Goal: Transaction & Acquisition: Purchase product/service

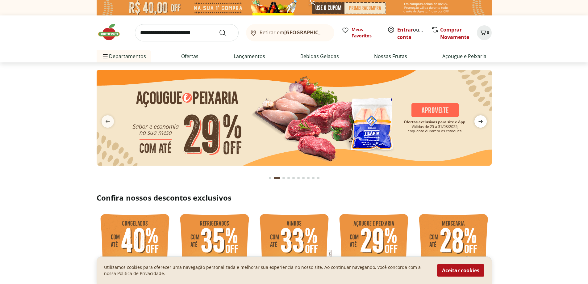
click at [484, 123] on icon "next" at bounding box center [480, 121] width 7 height 7
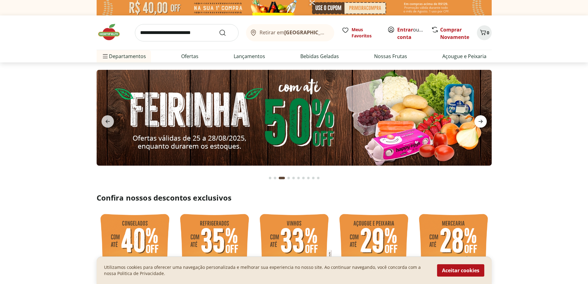
click at [484, 123] on icon "next" at bounding box center [480, 121] width 7 height 7
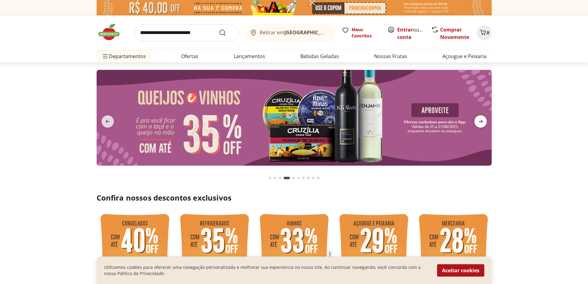
click at [484, 123] on icon "next" at bounding box center [480, 121] width 7 height 7
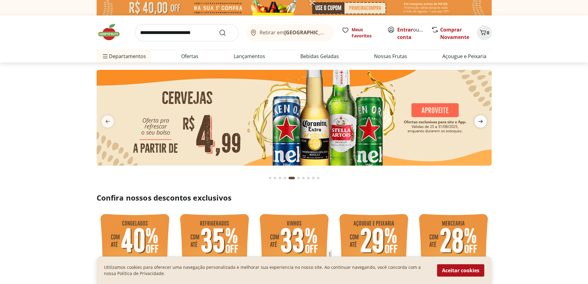
click at [484, 123] on icon "next" at bounding box center [480, 121] width 7 height 7
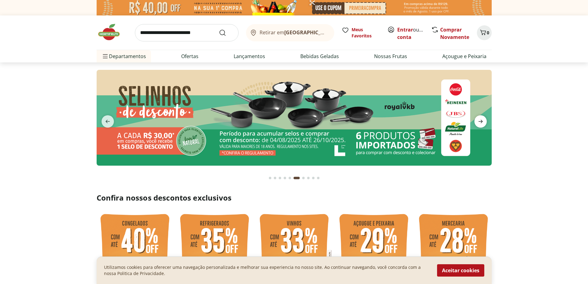
click at [484, 123] on icon "next" at bounding box center [480, 121] width 7 height 7
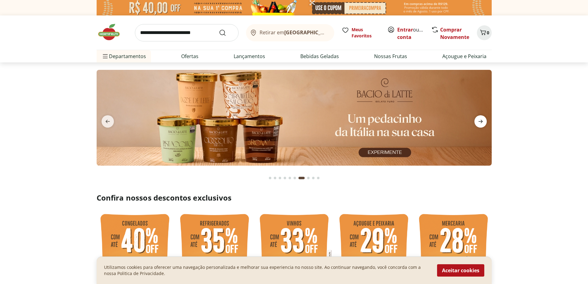
click at [484, 123] on icon "next" at bounding box center [480, 121] width 7 height 7
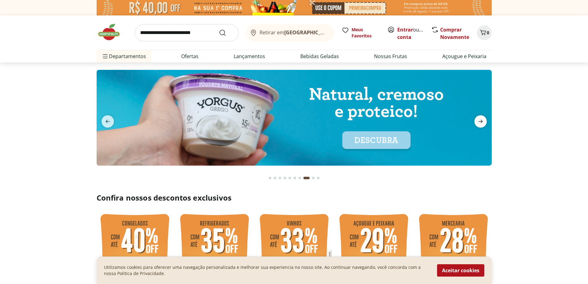
click at [484, 123] on icon "next" at bounding box center [480, 121] width 7 height 7
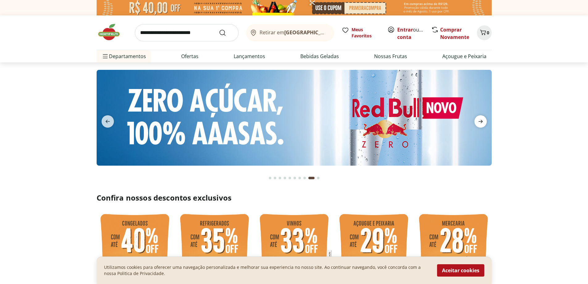
click at [484, 123] on icon "next" at bounding box center [480, 121] width 7 height 7
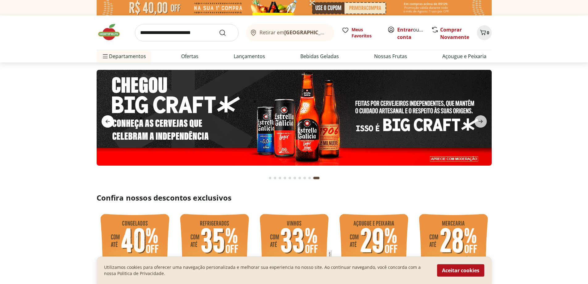
click at [111, 120] on span "previous" at bounding box center [108, 121] width 12 height 12
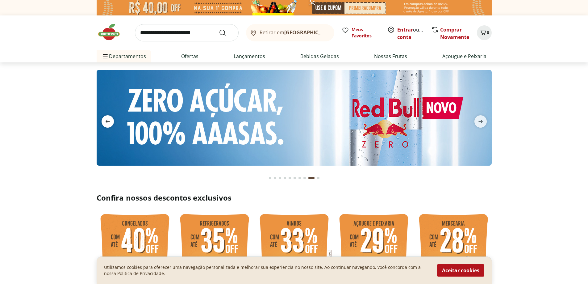
click at [111, 120] on span "previous" at bounding box center [108, 121] width 12 height 12
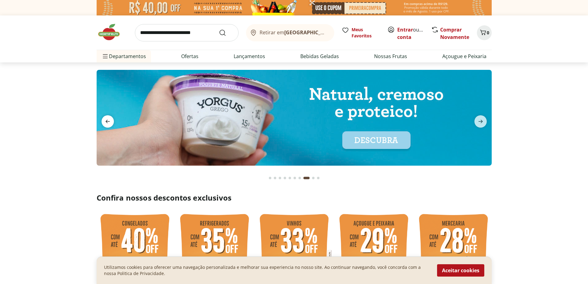
click at [111, 120] on span "previous" at bounding box center [108, 121] width 12 height 12
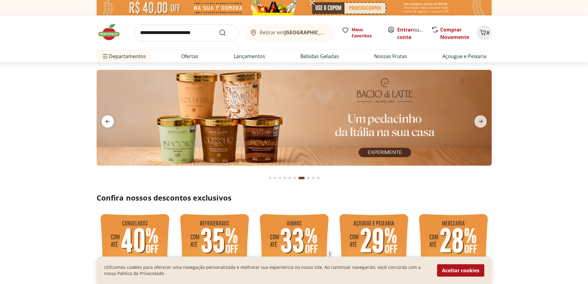
click at [111, 120] on span "previous" at bounding box center [108, 121] width 12 height 12
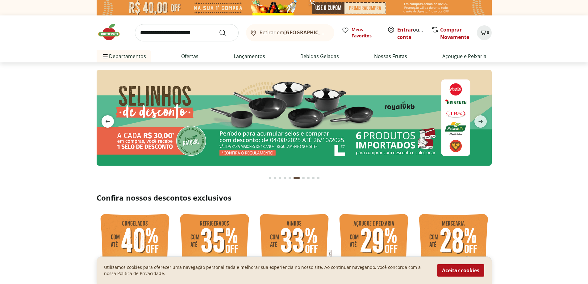
click at [111, 120] on span "previous" at bounding box center [108, 121] width 12 height 12
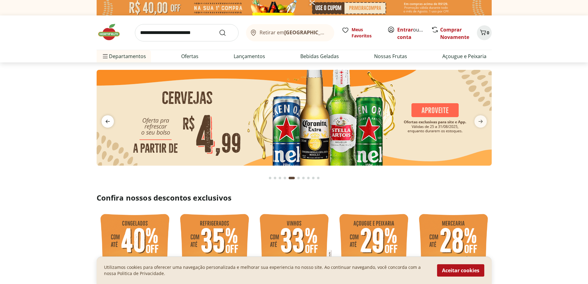
click at [111, 120] on span "previous" at bounding box center [108, 121] width 12 height 12
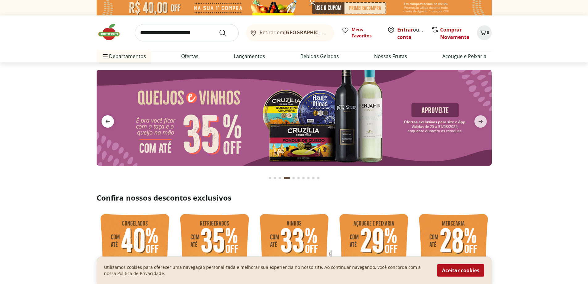
click at [111, 120] on span "previous" at bounding box center [108, 121] width 12 height 12
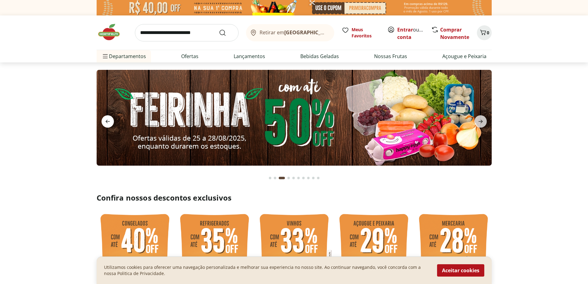
click at [111, 120] on span "previous" at bounding box center [108, 121] width 12 height 12
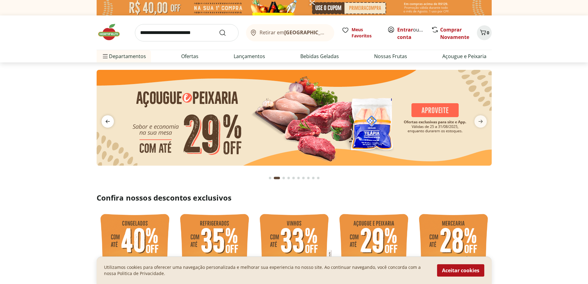
click at [111, 120] on span "previous" at bounding box center [108, 121] width 12 height 12
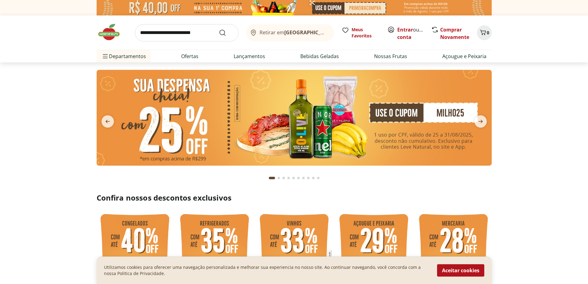
click at [310, 135] on img at bounding box center [294, 118] width 395 height 96
click at [386, 115] on img at bounding box center [294, 118] width 395 height 96
click at [139, 123] on img at bounding box center [294, 118] width 395 height 96
click at [159, 114] on img at bounding box center [294, 118] width 395 height 96
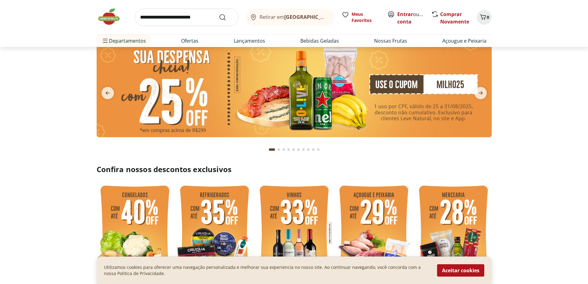
scroll to position [31, 0]
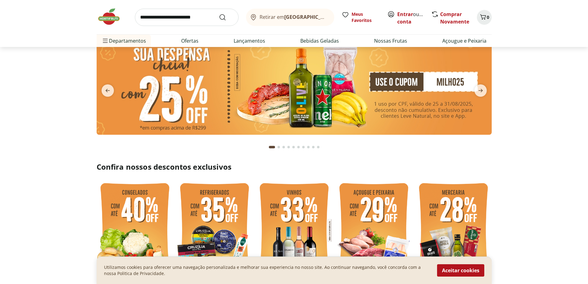
click at [372, 100] on img at bounding box center [294, 87] width 395 height 96
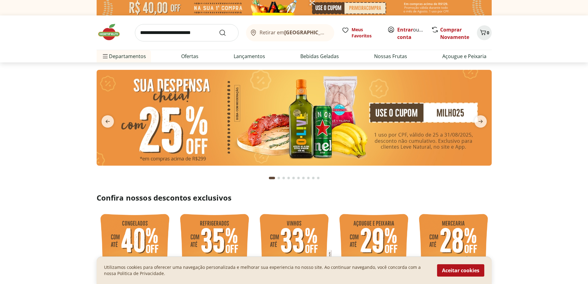
click at [359, 116] on img at bounding box center [294, 118] width 395 height 96
click at [42, 132] on section at bounding box center [294, 123] width 588 height 123
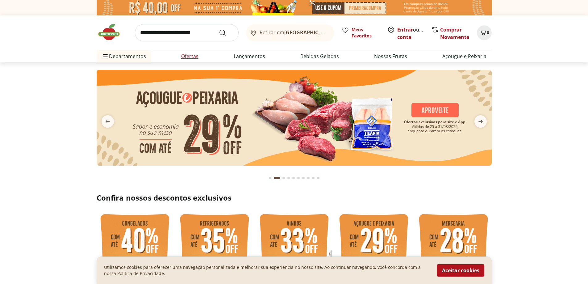
click at [192, 56] on link "Ofertas" at bounding box center [189, 55] width 17 height 7
select select "**********"
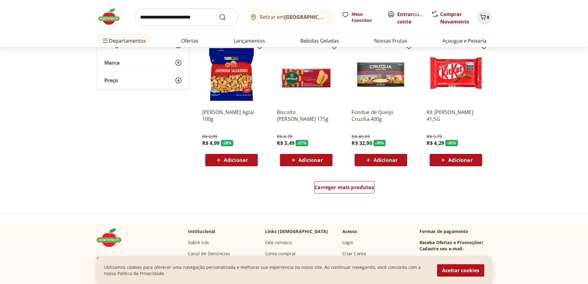
scroll to position [340, 0]
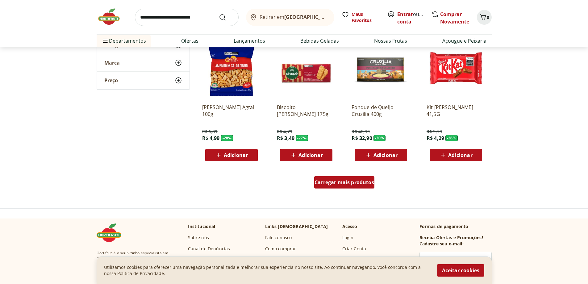
click at [351, 180] on span "Carregar mais produtos" at bounding box center [345, 182] width 60 height 5
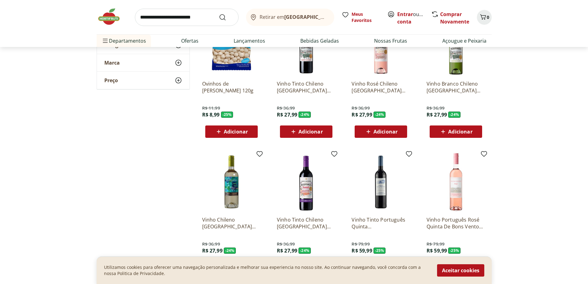
scroll to position [648, 0]
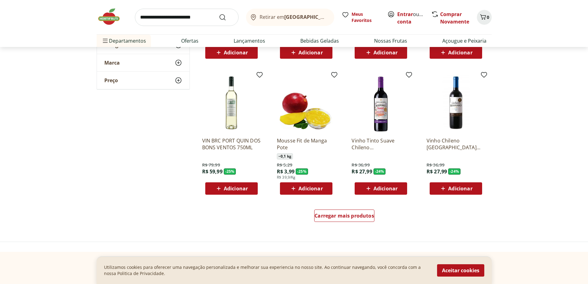
scroll to position [710, 0]
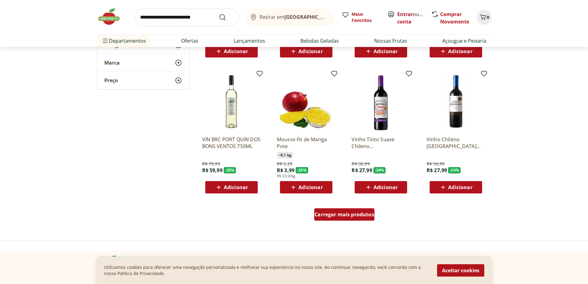
click at [351, 212] on span "Carregar mais produtos" at bounding box center [345, 214] width 60 height 5
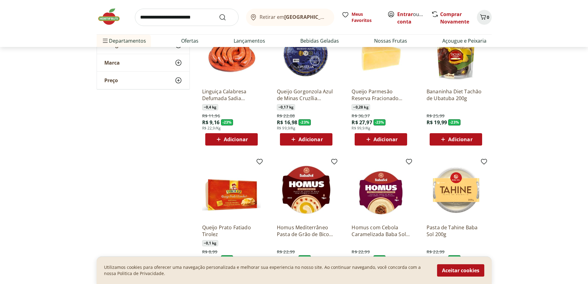
scroll to position [895, 0]
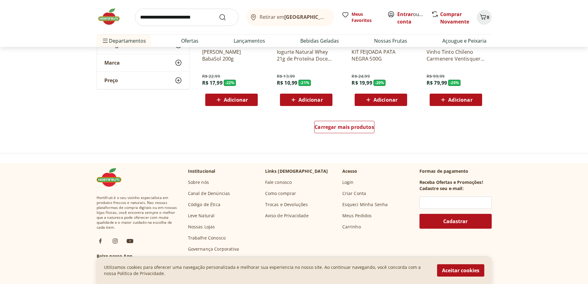
scroll to position [1204, 0]
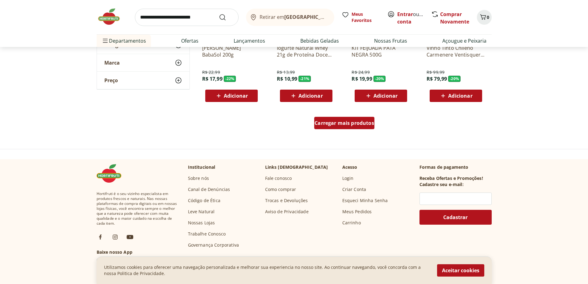
click at [362, 122] on span "Carregar mais produtos" at bounding box center [345, 122] width 60 height 5
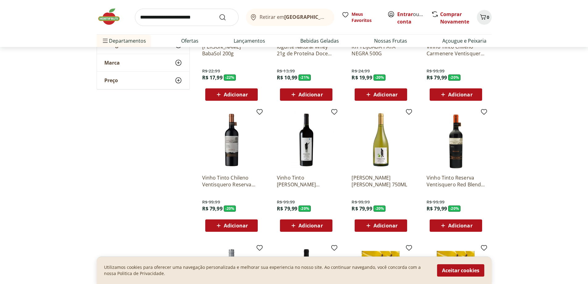
scroll to position [1328, 0]
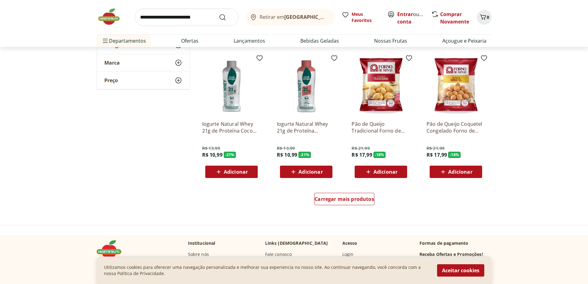
scroll to position [1544, 0]
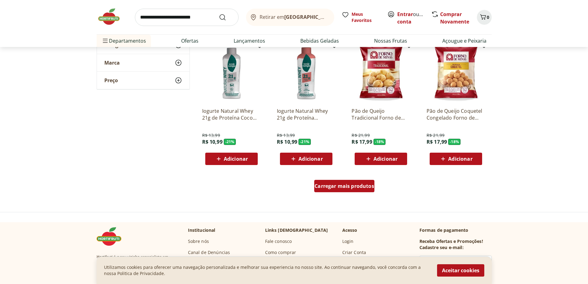
click at [355, 188] on span "Carregar mais produtos" at bounding box center [345, 185] width 60 height 5
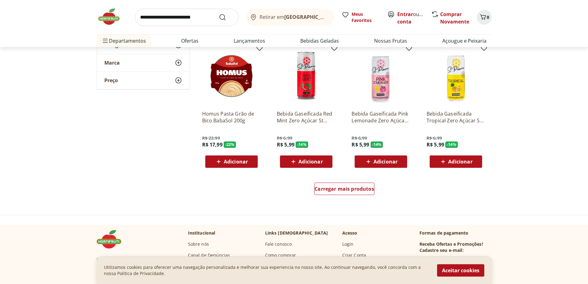
scroll to position [1945, 0]
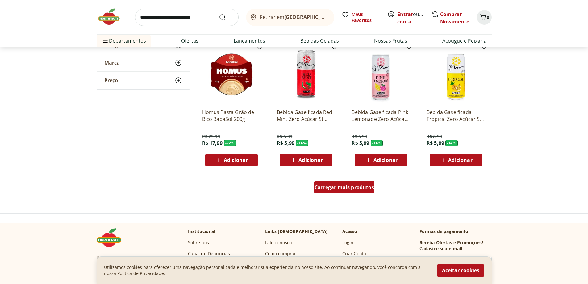
click at [359, 185] on span "Carregar mais produtos" at bounding box center [345, 187] width 60 height 5
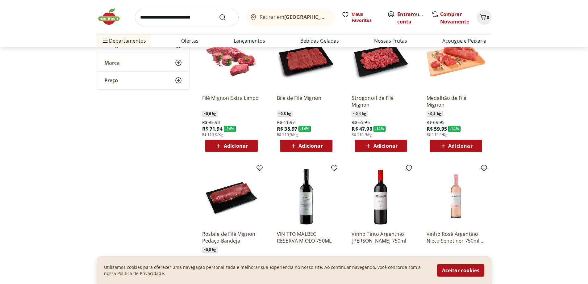
scroll to position [2099, 0]
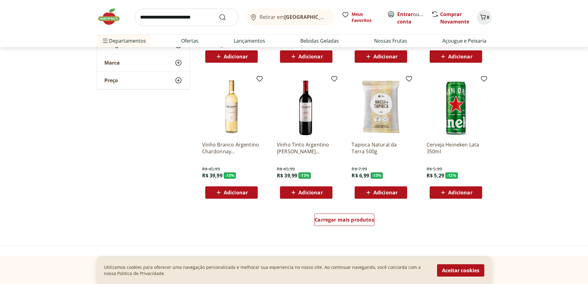
scroll to position [2316, 0]
click at [351, 217] on span "Carregar mais produtos" at bounding box center [345, 219] width 60 height 5
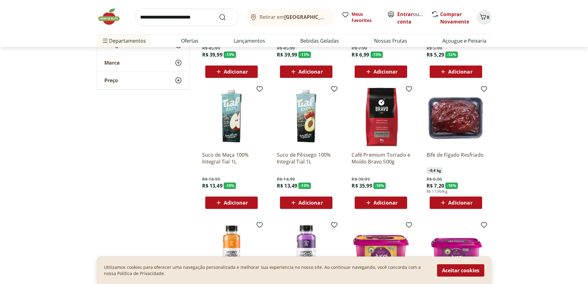
scroll to position [2439, 0]
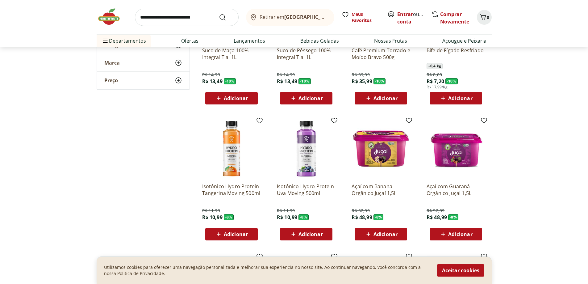
scroll to position [2563, 0]
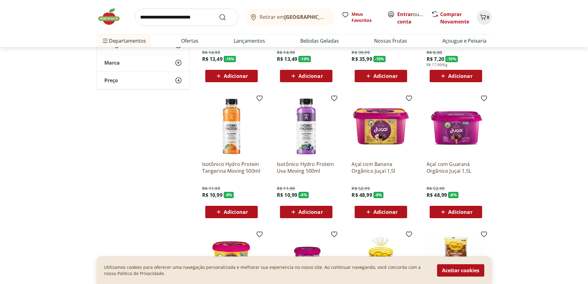
click at [385, 208] on div "Adicionar" at bounding box center [381, 211] width 43 height 11
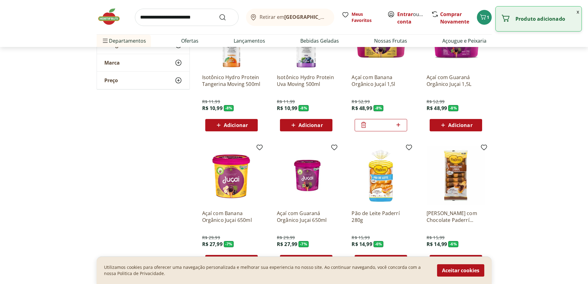
scroll to position [2655, 0]
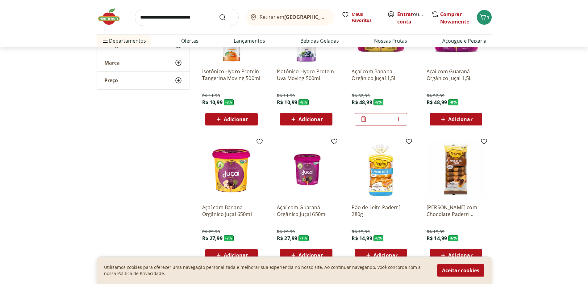
click at [365, 120] on icon at bounding box center [363, 118] width 7 height 7
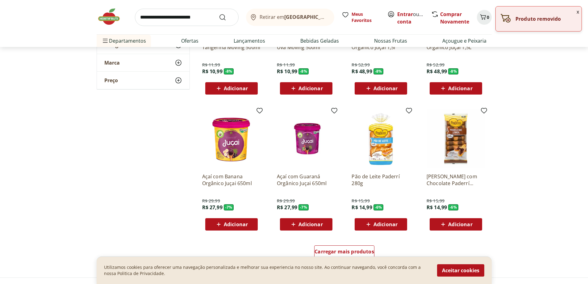
click at [244, 222] on span "Adicionar" at bounding box center [236, 224] width 24 height 5
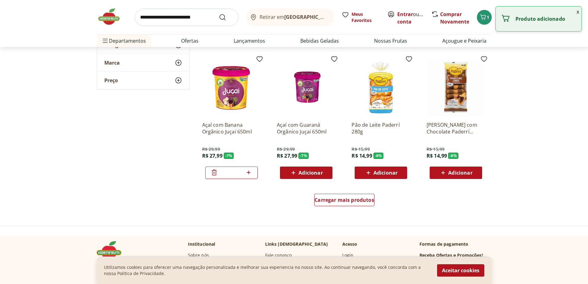
scroll to position [2748, 0]
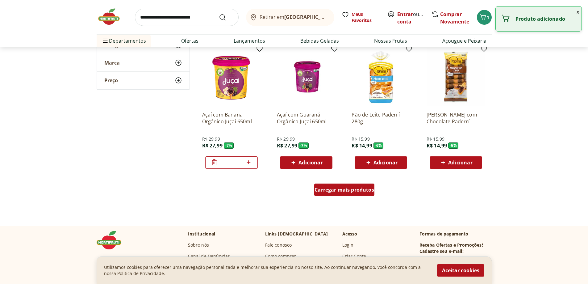
click at [342, 193] on div "Carregar mais produtos" at bounding box center [344, 189] width 60 height 12
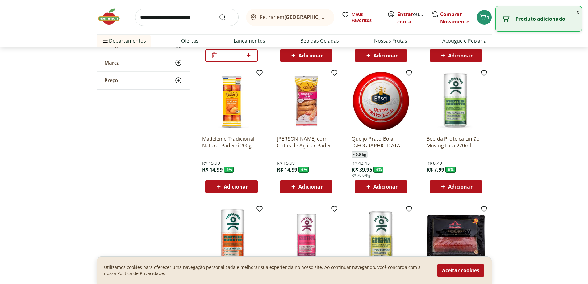
scroll to position [2871, 0]
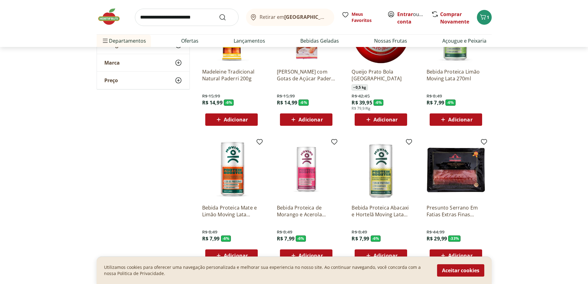
scroll to position [2964, 0]
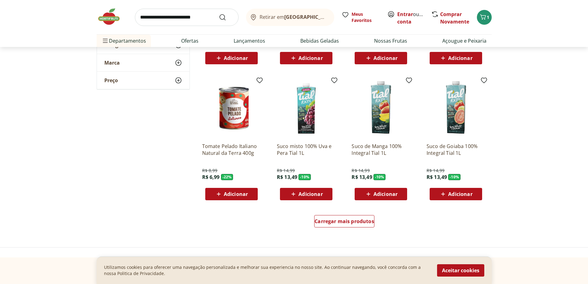
scroll to position [3149, 0]
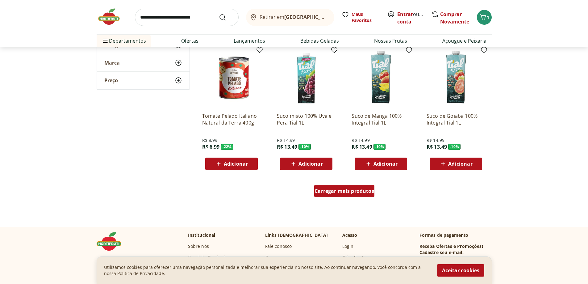
click at [362, 193] on span "Carregar mais produtos" at bounding box center [345, 190] width 60 height 5
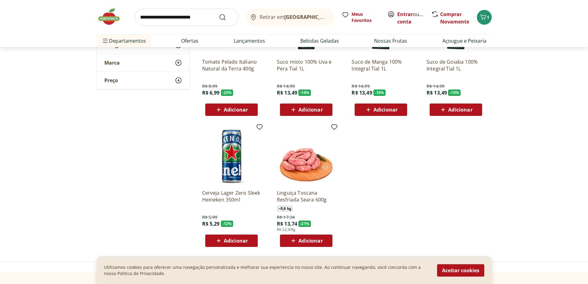
scroll to position [3211, 0]
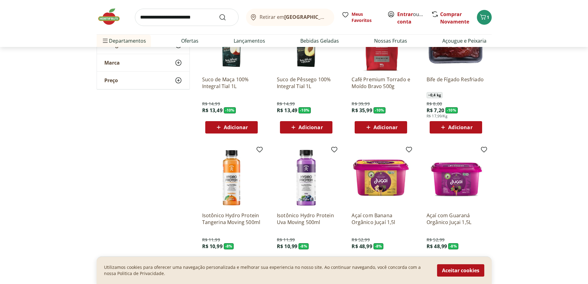
scroll to position [2377, 0]
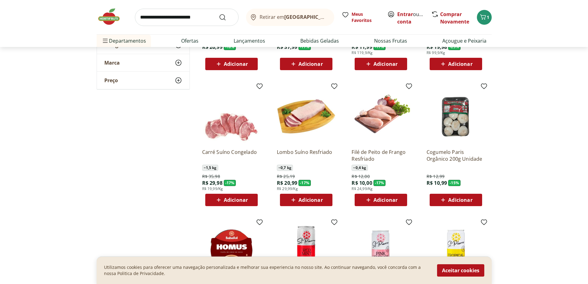
scroll to position [1760, 0]
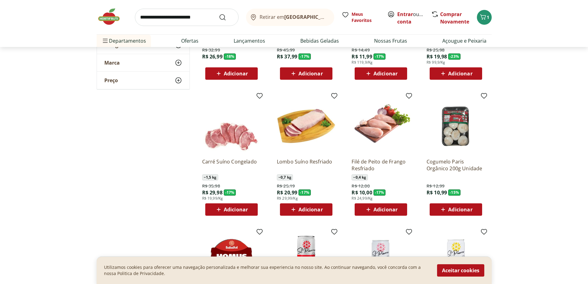
click at [313, 211] on span "Adicionar" at bounding box center [311, 209] width 24 height 5
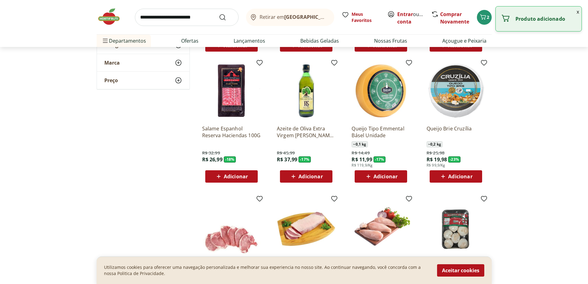
scroll to position [1605, 0]
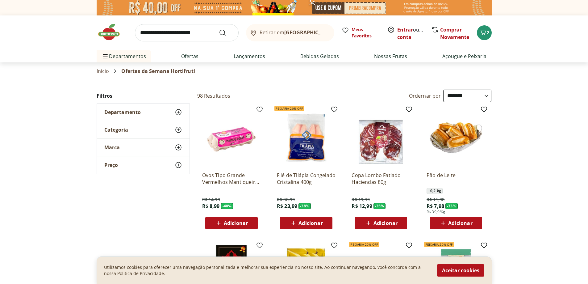
select select "**********"
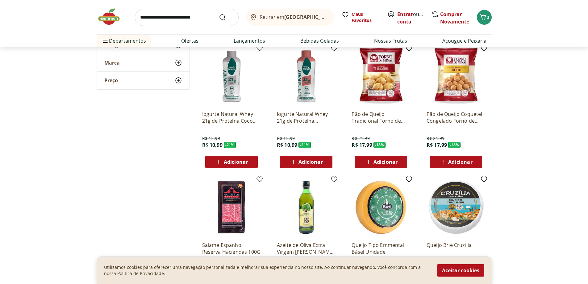
scroll to position [1482, 0]
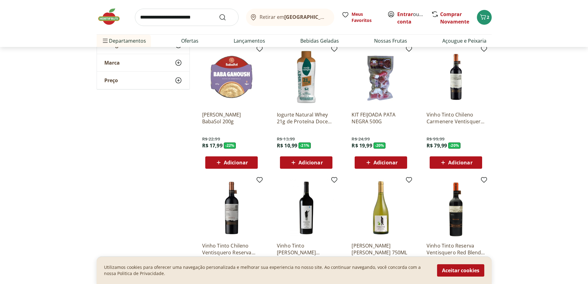
scroll to position [1111, 0]
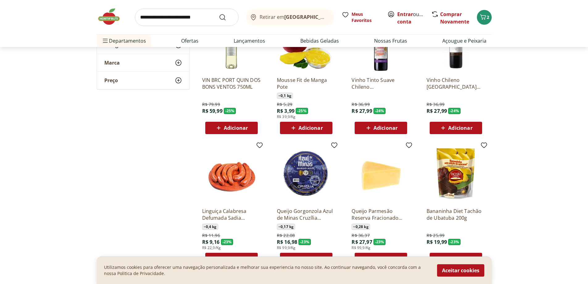
scroll to position [741, 0]
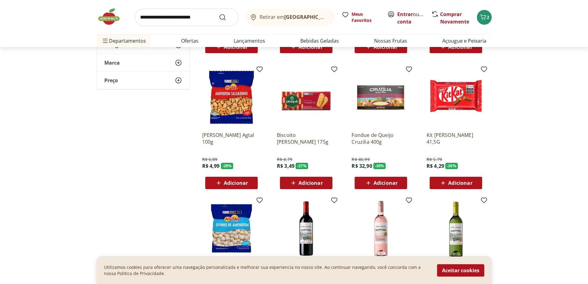
scroll to position [309, 0]
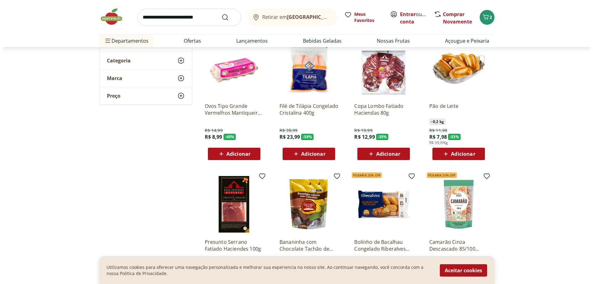
scroll to position [93, 0]
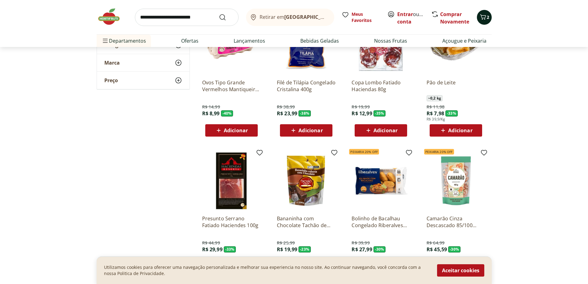
click at [486, 18] on icon "Carrinho" at bounding box center [482, 16] width 7 height 7
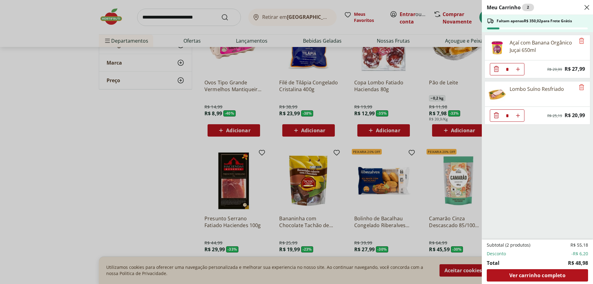
click at [517, 72] on use "Aumentar Quantidade" at bounding box center [517, 69] width 5 height 5
type input "*"
click at [519, 72] on icon "Aumentar Quantidade" at bounding box center [517, 69] width 5 height 5
type input "*"
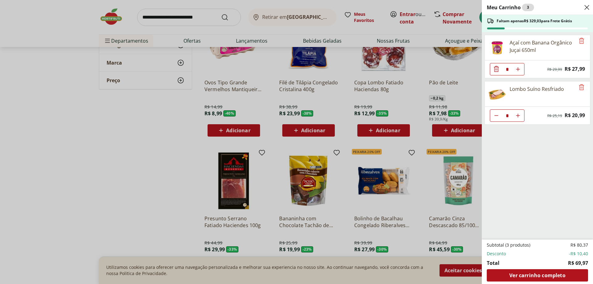
type input "*"
click at [533, 273] on span "Ver carrinho completo" at bounding box center [537, 275] width 56 height 5
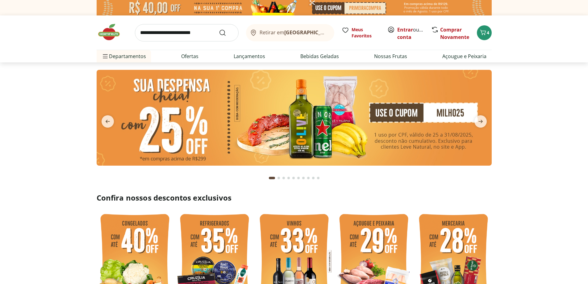
click at [390, 109] on img at bounding box center [294, 118] width 395 height 96
click at [252, 141] on img at bounding box center [294, 118] width 395 height 96
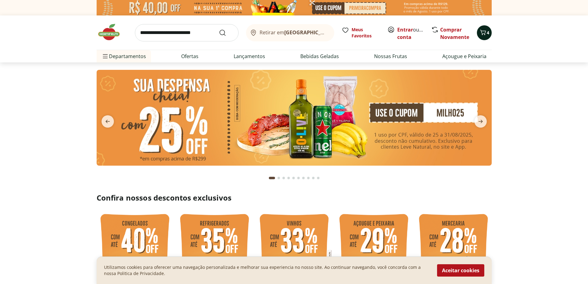
click at [483, 36] on icon "Carrinho" at bounding box center [482, 32] width 7 height 7
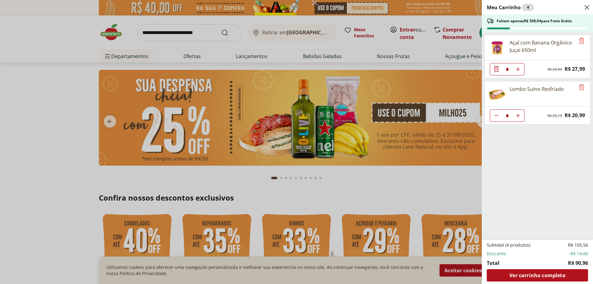
drag, startPoint x: 510, startPoint y: 115, endPoint x: 496, endPoint y: 115, distance: 13.3
click at [498, 115] on div "*" at bounding box center [507, 115] width 35 height 12
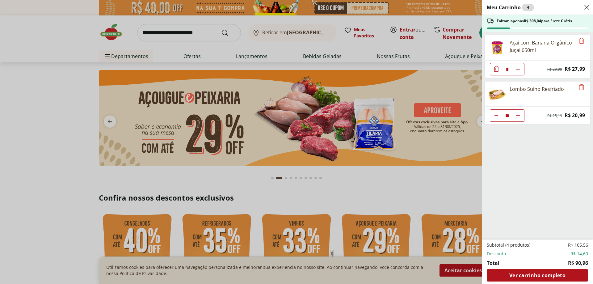
type input "**"
click at [459, 183] on div "Meu Carrinho 11 Faltam apenas R$ 161,11 para Frete Grátis Açaí com Banana Orgân…" at bounding box center [296, 142] width 593 height 284
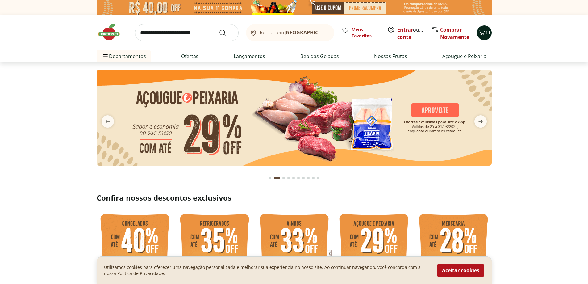
click at [488, 34] on span "11" at bounding box center [488, 33] width 5 height 6
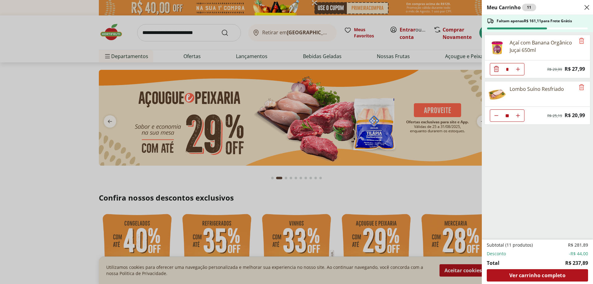
drag, startPoint x: 510, startPoint y: 115, endPoint x: 497, endPoint y: 113, distance: 13.7
click at [498, 114] on div "**" at bounding box center [507, 115] width 35 height 12
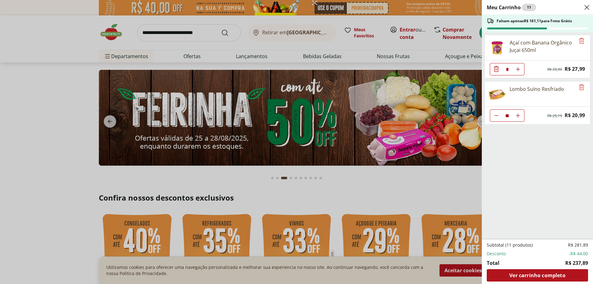
type input "**"
click at [462, 191] on div "Meu Carrinho 11 Faltam apenas R$ 161,11 para Frete Grátis Açaí com Banana Orgân…" at bounding box center [296, 142] width 593 height 284
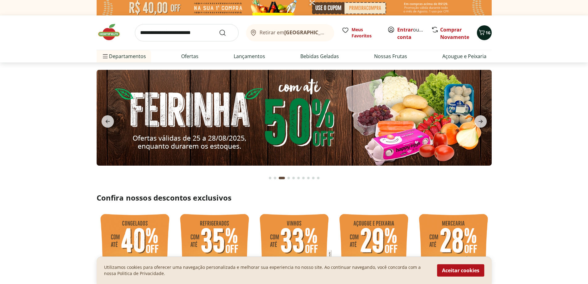
click at [486, 35] on span "16" at bounding box center [488, 33] width 5 height 6
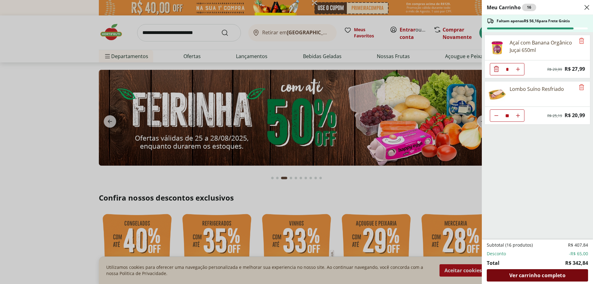
click at [533, 278] on span "Ver carrinho completo" at bounding box center [537, 275] width 56 height 5
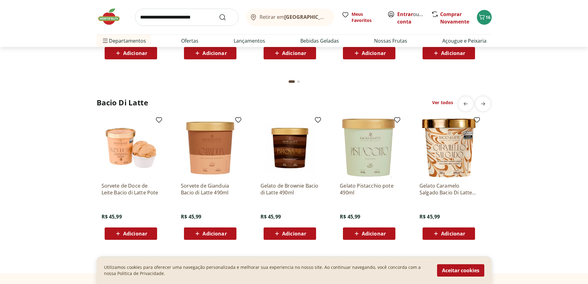
scroll to position [1605, 0]
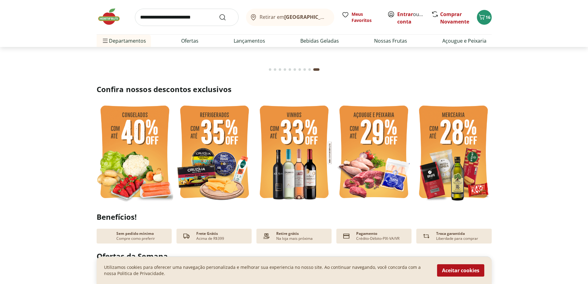
scroll to position [0, 0]
